Goal: Task Accomplishment & Management: Manage account settings

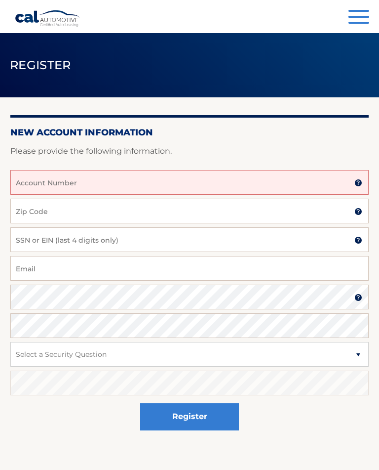
click at [141, 183] on input "Account Number" at bounding box center [189, 182] width 358 height 25
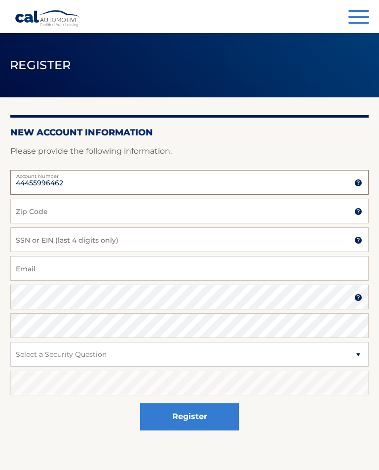
type input "44455996462"
click at [72, 213] on input "Zip Code" at bounding box center [189, 210] width 358 height 25
type input "07442"
click at [33, 238] on input "SSN or EIN (last 4 digits only)" at bounding box center [189, 239] width 358 height 25
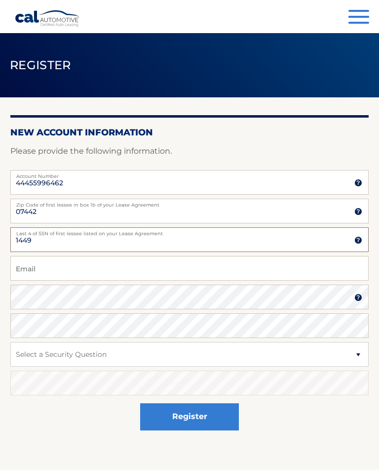
type input "1449"
click at [62, 261] on input "Email" at bounding box center [189, 268] width 358 height 25
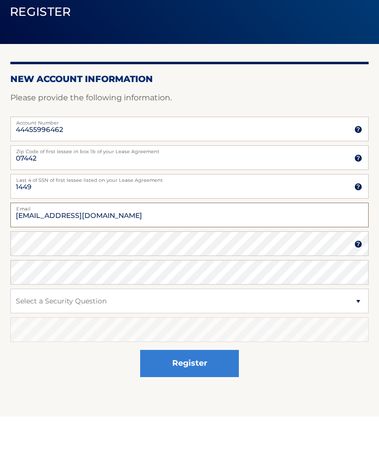
type input "smm9@aol.com"
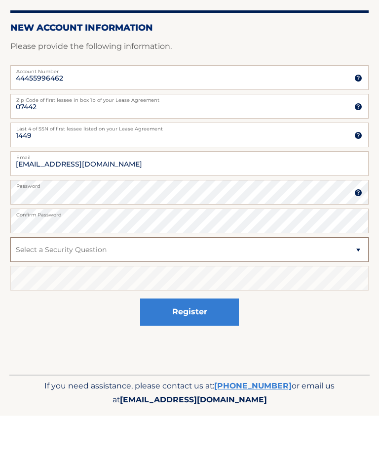
click at [354, 291] on select "Select a Security Question What was the name of your elementary school? What is…" at bounding box center [189, 303] width 358 height 25
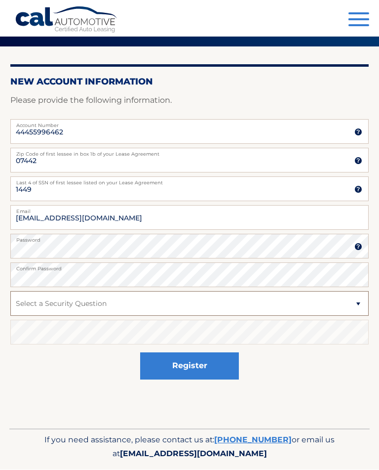
select select "2"
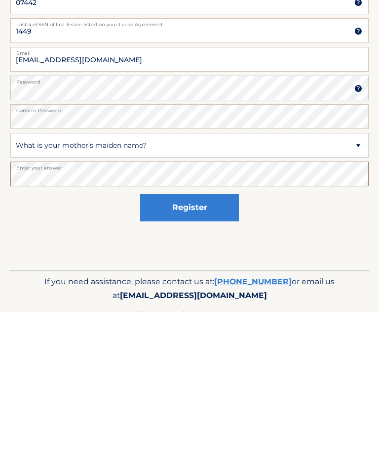
scroll to position [67, 0]
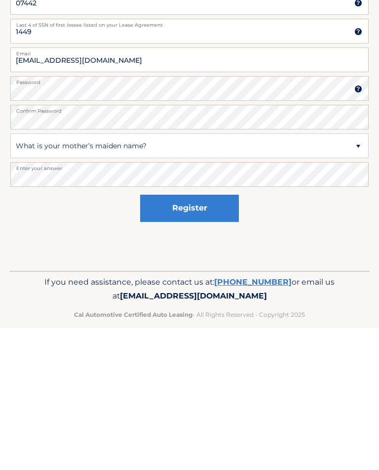
click at [200, 336] on button "Register" at bounding box center [189, 349] width 99 height 27
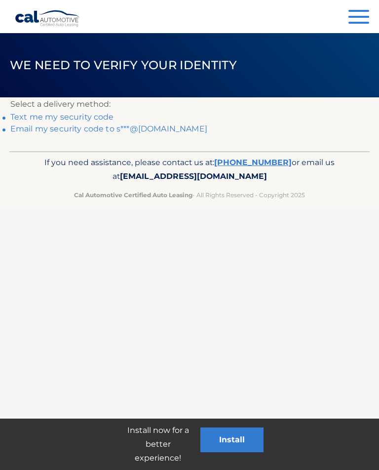
click at [143, 129] on link "Email my security code to s***@[DOMAIN_NAME]" at bounding box center [108, 128] width 197 height 9
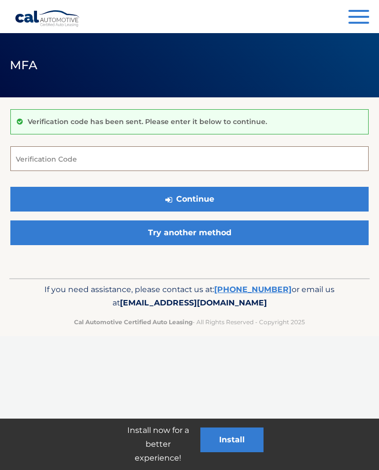
click at [75, 159] on input "Verification Code" at bounding box center [189, 158] width 358 height 25
type input "341233"
click at [187, 199] on button "Continue" at bounding box center [189, 199] width 358 height 25
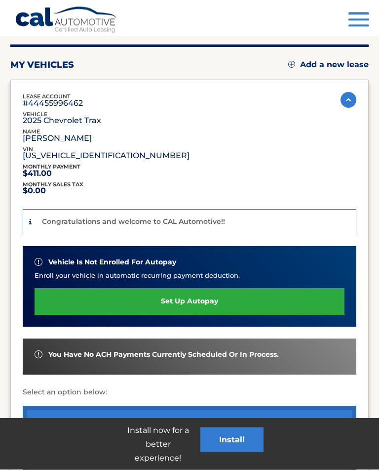
scroll to position [97, 0]
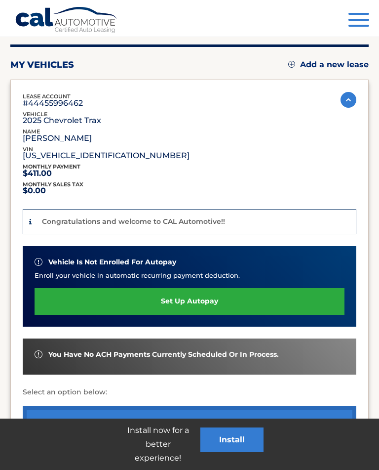
click at [194, 299] on link "set up autopay" at bounding box center [190, 301] width 310 height 26
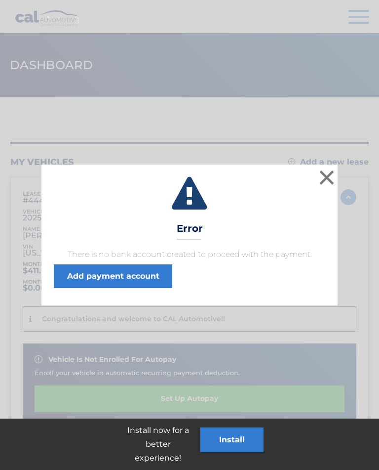
click at [139, 282] on link "Add payment account" at bounding box center [113, 276] width 118 height 24
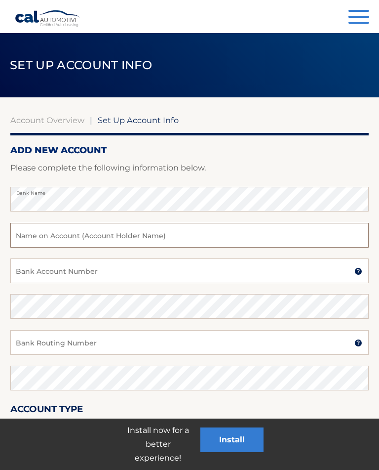
click at [37, 236] on input "text" at bounding box center [189, 235] width 358 height 25
type input "[PERSON_NAME]"
click at [34, 272] on input "Bank Account Number" at bounding box center [189, 270] width 358 height 25
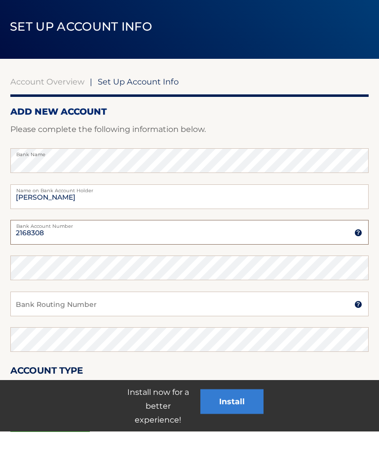
type input "2168308"
click at [33, 330] on input "Bank Routing Number" at bounding box center [189, 342] width 358 height 25
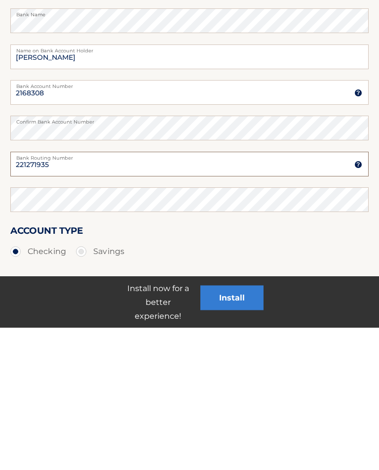
type input "221271935"
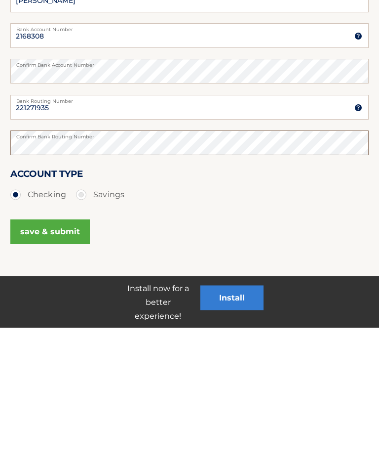
scroll to position [97, 0]
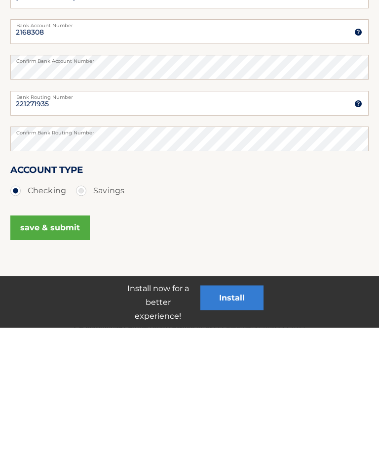
click at [60, 357] on button "save & submit" at bounding box center [49, 369] width 79 height 25
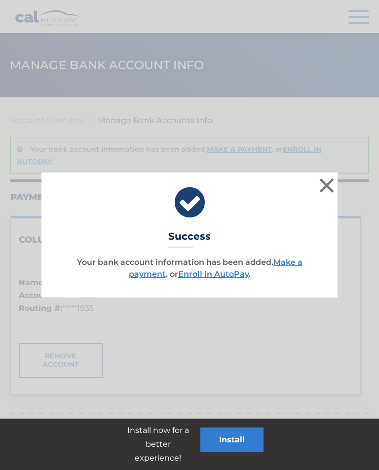
click at [324, 185] on button "×" at bounding box center [327, 185] width 20 height 20
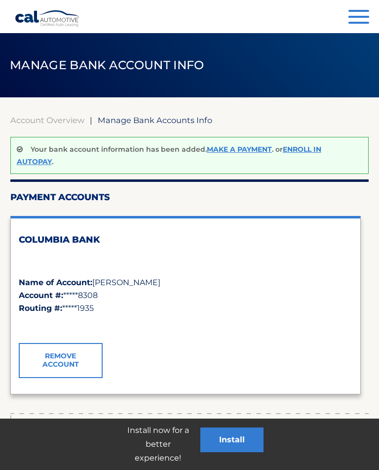
click at [321, 148] on link "Enroll In AutoPay" at bounding box center [169, 155] width 305 height 21
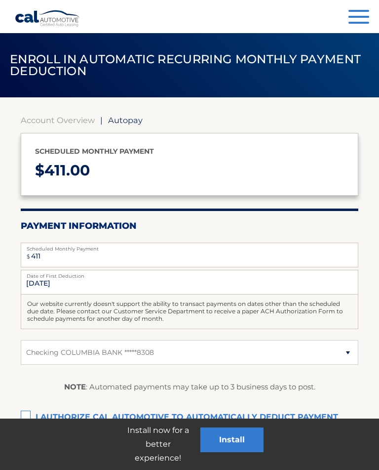
select select "OTliZTYzMDEtNjY1MC00ZjIwLTljYzgtNDYwZjcyNWVhMWRi"
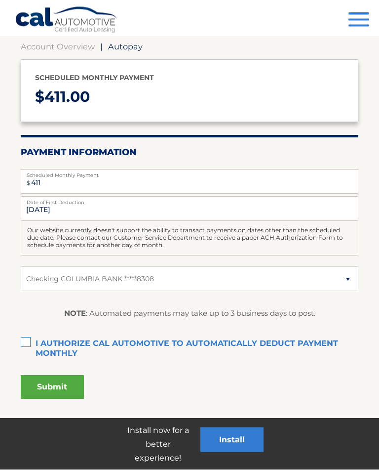
scroll to position [73, 0]
click at [31, 341] on label "I authorize cal automotive to automatically deduct payment monthly This checkbo…" at bounding box center [190, 344] width 338 height 20
click at [0, 0] on input "I authorize cal automotive to automatically deduct payment monthly This checkbo…" at bounding box center [0, 0] width 0 height 0
click at [60, 384] on button "Submit" at bounding box center [52, 387] width 63 height 24
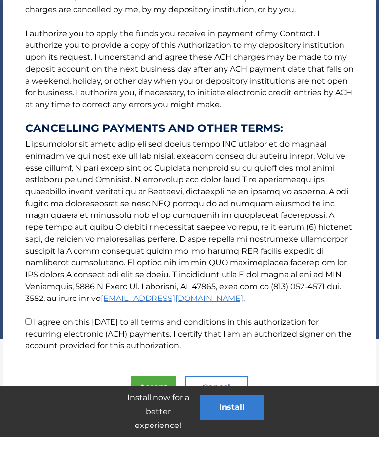
scroll to position [189, 0]
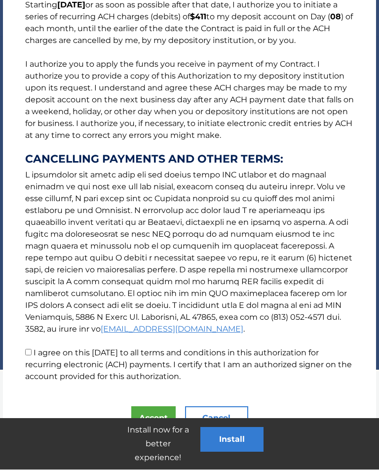
click at [31, 352] on input "I agree on this [DATE] to all terms and conditions in this authorization for re…" at bounding box center [28, 352] width 6 height 6
checkbox input "true"
click at [153, 407] on button "Accept" at bounding box center [153, 418] width 44 height 24
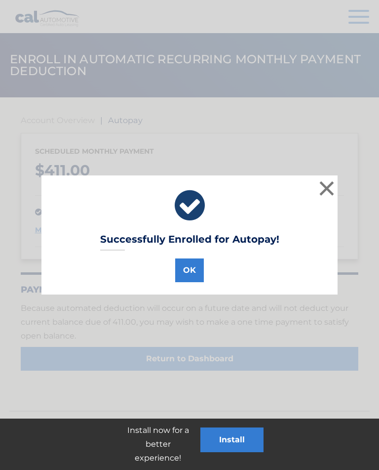
click at [189, 270] on button "OK" at bounding box center [189, 270] width 29 height 24
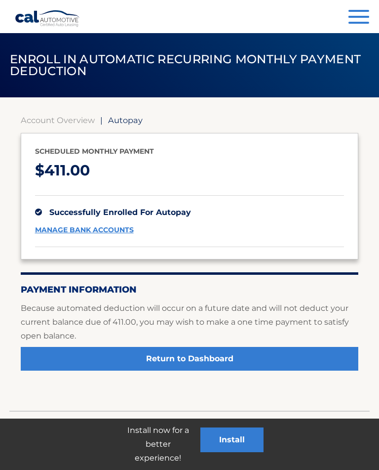
click at [358, 13] on button "Menu" at bounding box center [359, 18] width 21 height 16
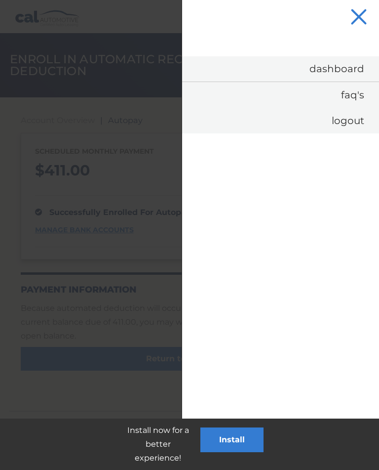
click at [346, 123] on link "Logout" at bounding box center [280, 121] width 197 height 26
